Goal: Find specific page/section: Locate a particular part of the current website

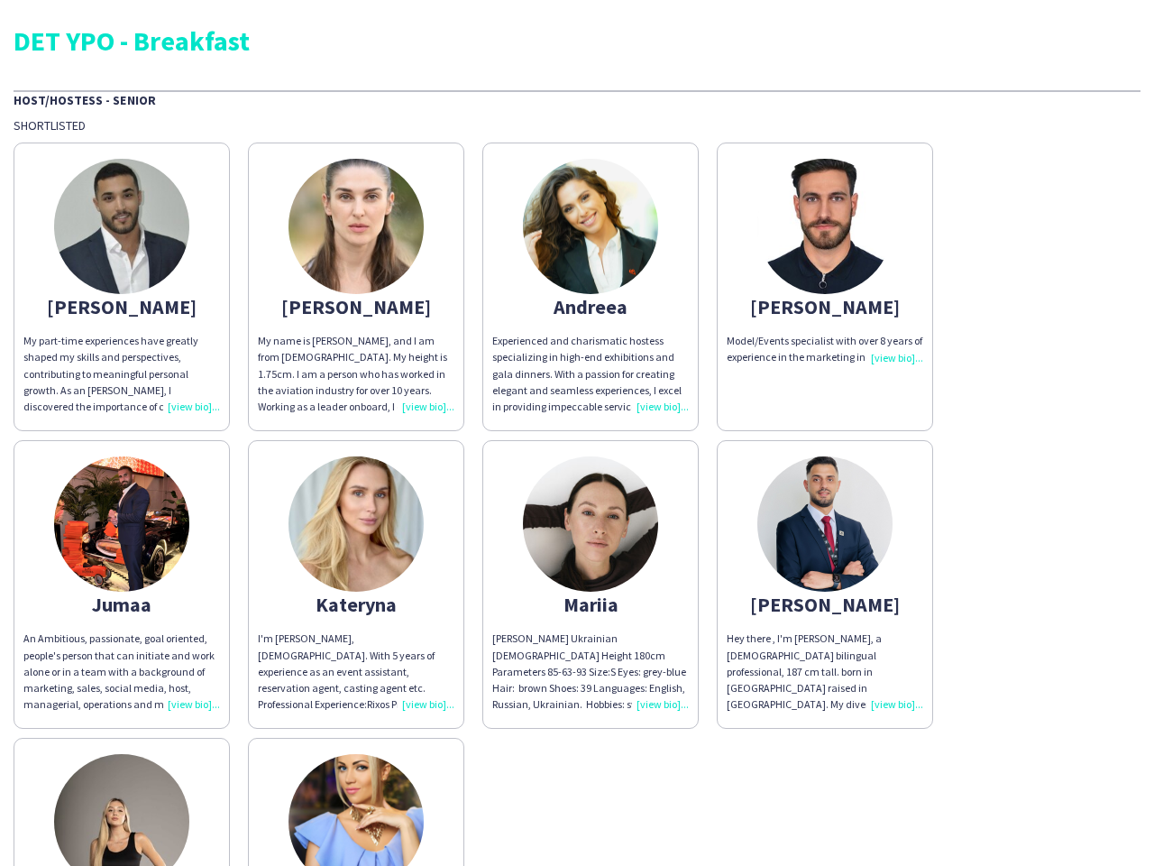
click at [577, 433] on div "[PERSON_NAME] My part-time experiences have greatly shaped my skills and perspe…" at bounding box center [577, 580] width 1127 height 894
click at [122, 287] on img at bounding box center [121, 226] width 135 height 135
click at [356, 287] on img at bounding box center [356, 226] width 135 height 135
click at [591, 287] on img at bounding box center [590, 226] width 135 height 135
click at [825, 287] on img at bounding box center [825, 226] width 135 height 135
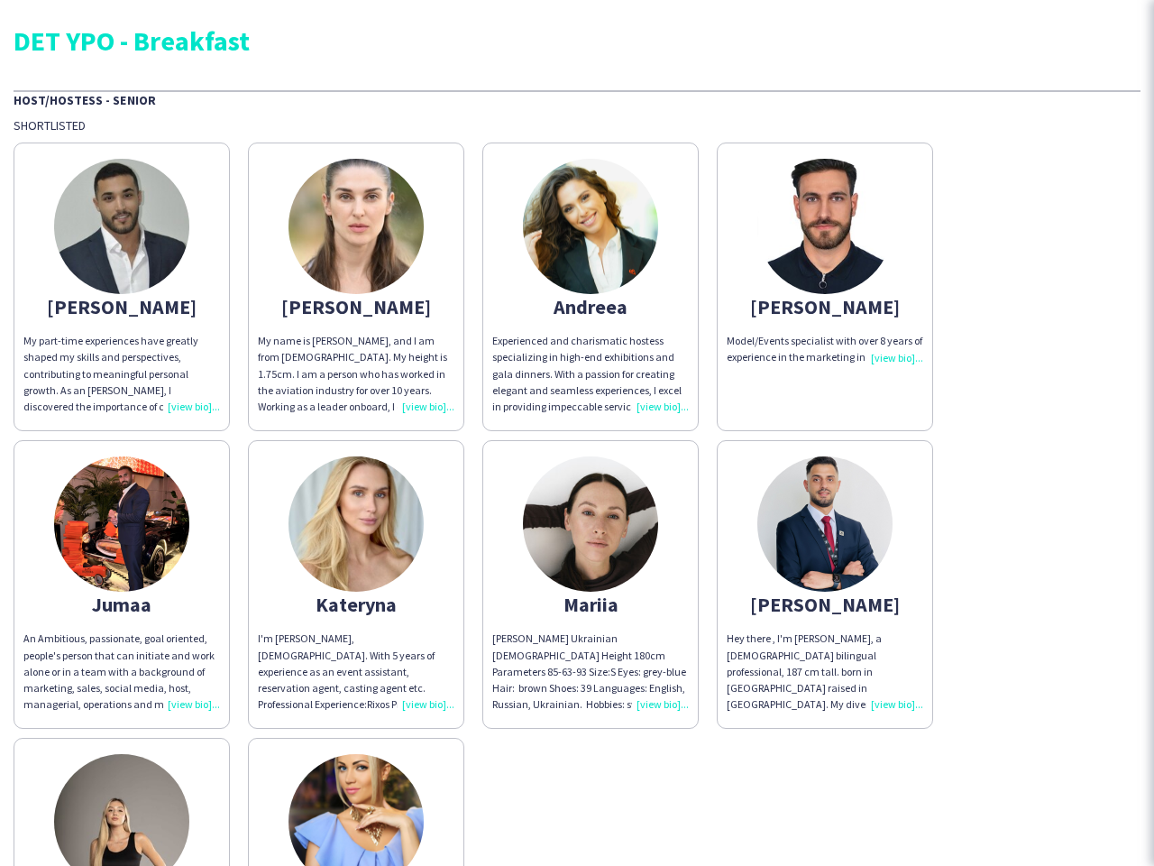
click at [122, 584] on img at bounding box center [121, 523] width 135 height 135
click at [356, 584] on img at bounding box center [356, 523] width 135 height 135
click at [591, 584] on img at bounding box center [590, 523] width 135 height 135
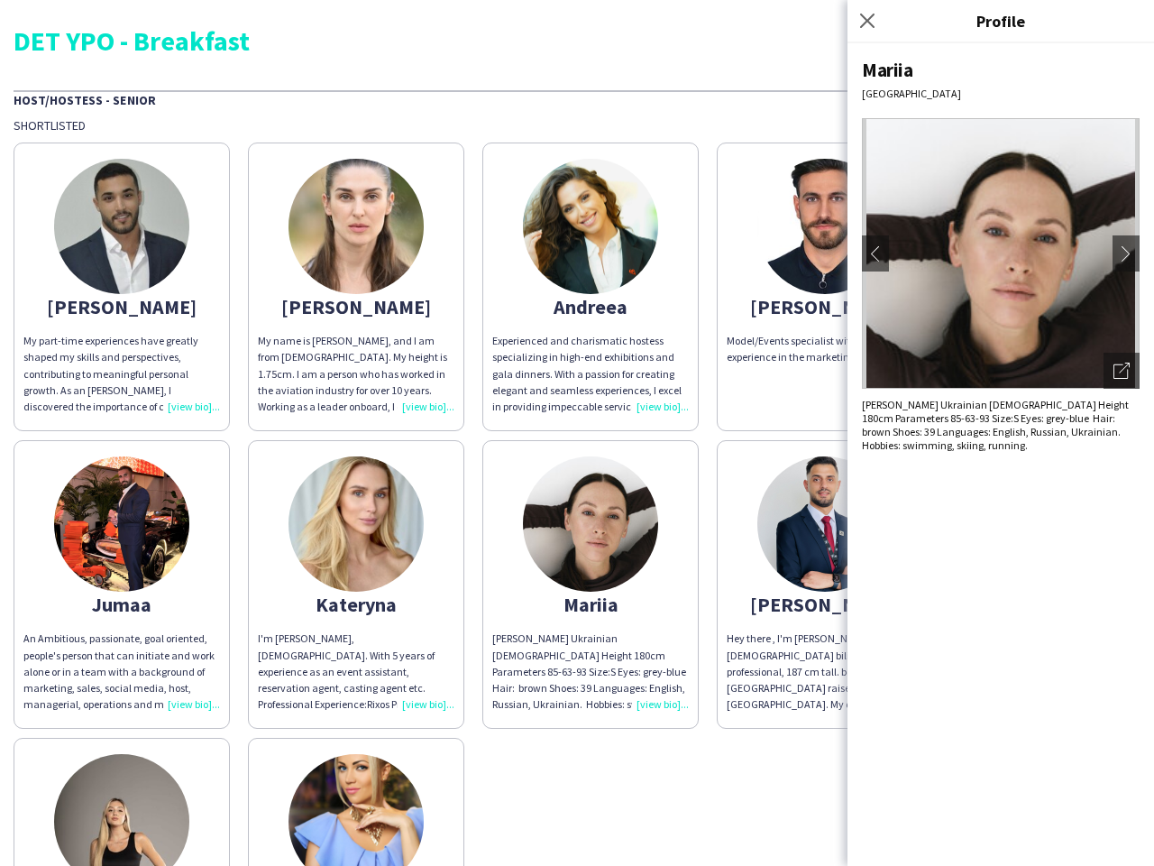
click at [825, 584] on img at bounding box center [825, 523] width 135 height 135
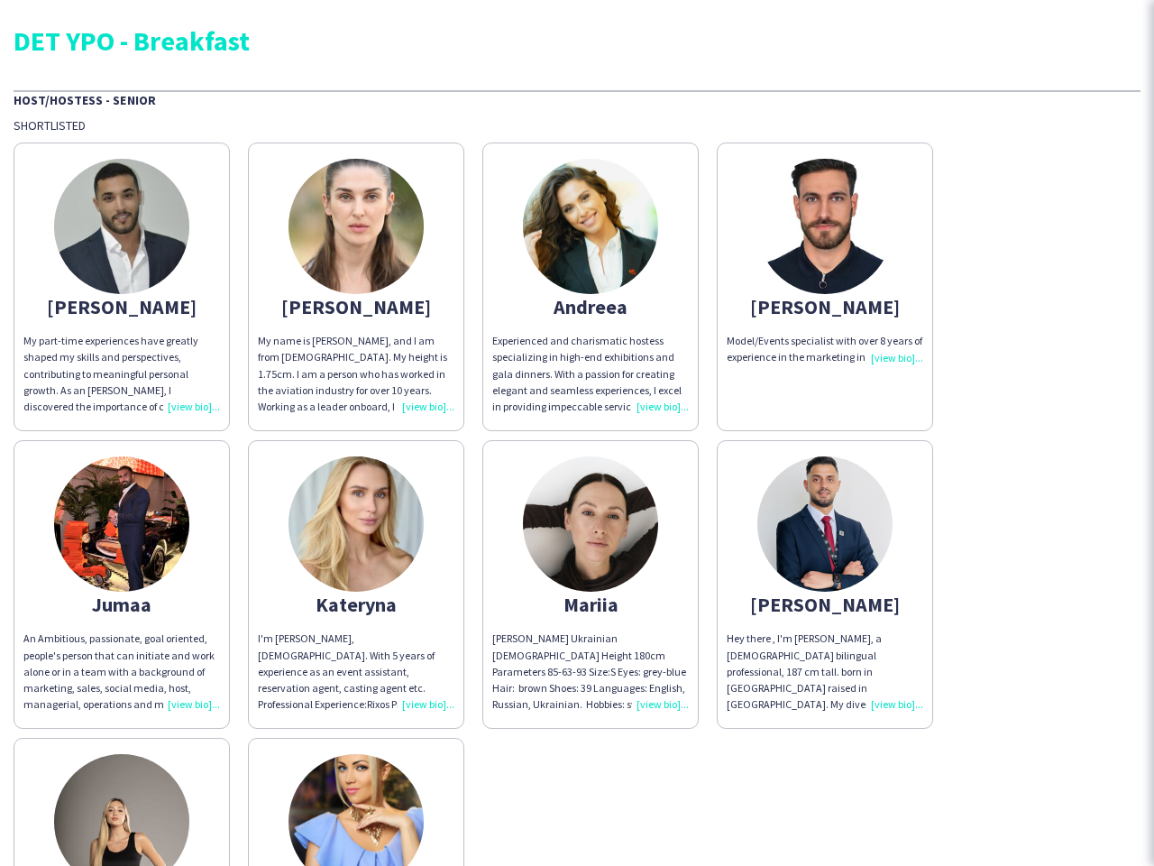
click at [122, 802] on img at bounding box center [121, 821] width 135 height 135
